Goal: Transaction & Acquisition: Purchase product/service

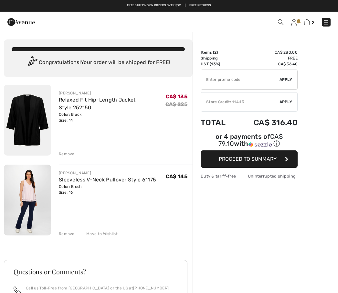
click at [70, 154] on div "Remove" at bounding box center [67, 154] width 16 height 6
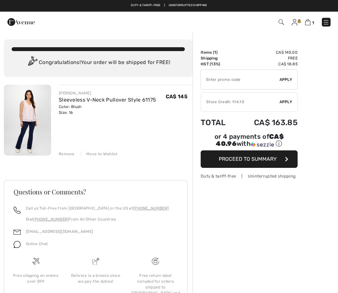
click at [289, 99] on div "✔ Store Credit: 114.13 Apply Remove" at bounding box center [249, 101] width 97 height 19
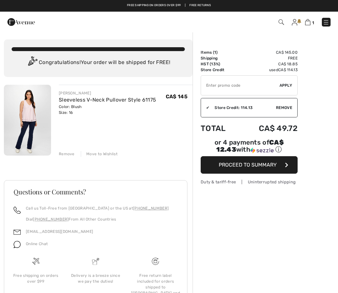
click at [244, 168] on span "Proceed to Summary" at bounding box center [248, 165] width 58 height 6
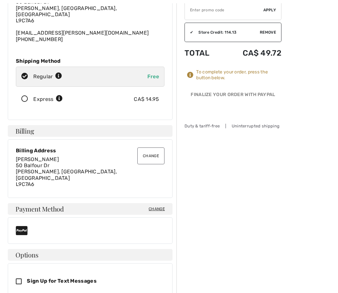
scroll to position [87, 0]
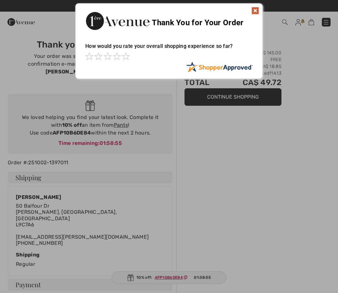
click at [238, 102] on div at bounding box center [169, 146] width 338 height 293
click at [259, 8] on img at bounding box center [256, 11] width 8 height 8
